Goal: Find specific page/section: Find specific page/section

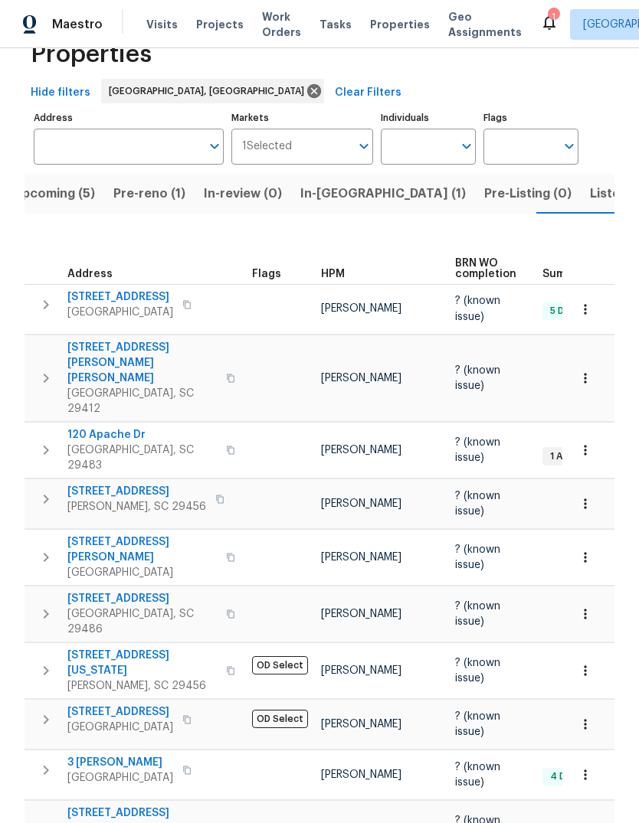
scroll to position [0, 24]
click at [139, 289] on span "[STREET_ADDRESS]" at bounding box center [120, 296] width 106 height 15
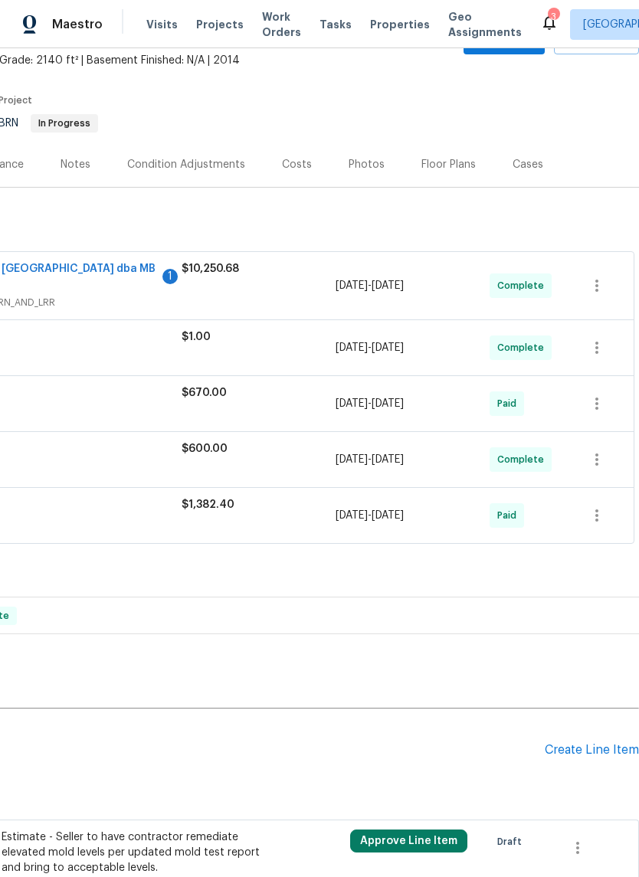
scroll to position [90, 227]
